Goal: Task Accomplishment & Management: Manage account settings

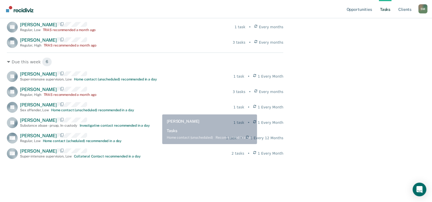
scroll to position [114, 0]
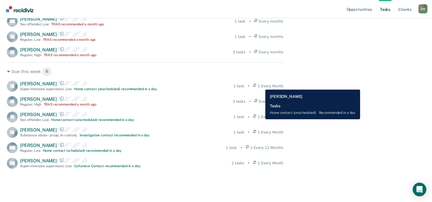
click at [256, 85] on icon at bounding box center [254, 86] width 3 height 5
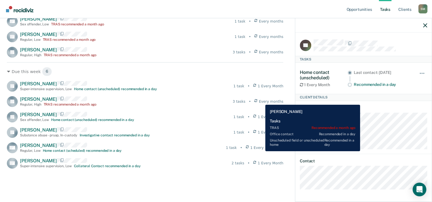
click at [257, 100] on icon at bounding box center [255, 101] width 3 height 5
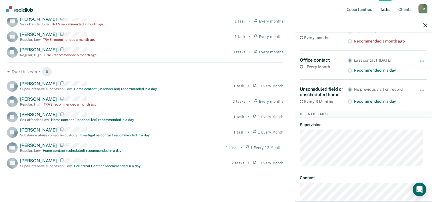
scroll to position [57, 0]
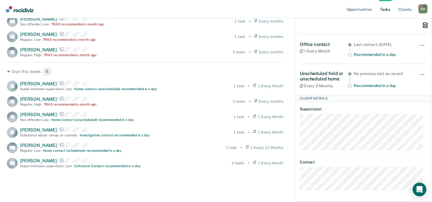
click at [426, 25] on icon "button" at bounding box center [425, 25] width 4 height 4
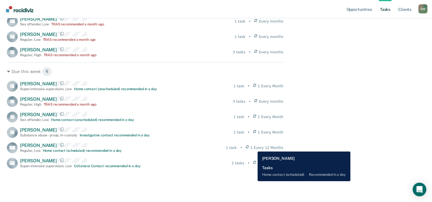
click at [248, 147] on icon at bounding box center [247, 147] width 3 height 5
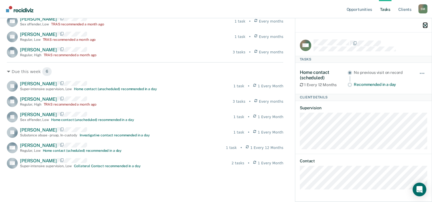
click at [427, 26] on icon "button" at bounding box center [425, 25] width 4 height 4
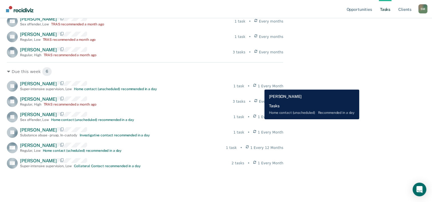
click at [256, 85] on icon at bounding box center [254, 86] width 3 height 5
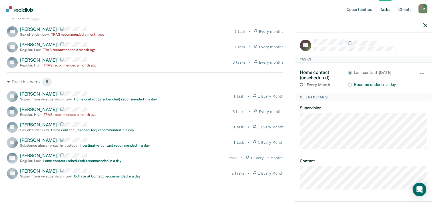
scroll to position [114, 0]
